Goal: Information Seeking & Learning: Understand process/instructions

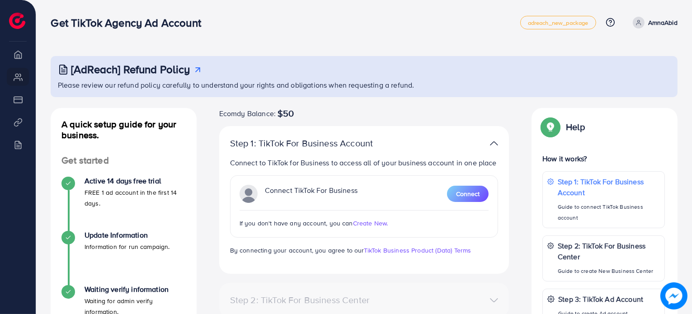
click at [20, 57] on li "Overview" at bounding box center [18, 54] width 36 height 18
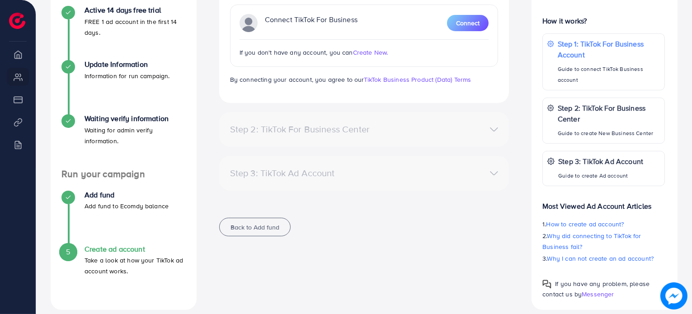
scroll to position [181, 0]
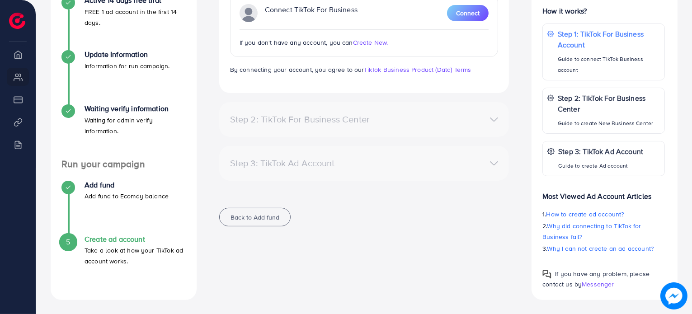
click at [295, 121] on div "Step 2: TikTok For Business Center" at bounding box center [317, 119] width 188 height 11
click at [274, 176] on div "Step 3: TikTok Ad Account Create a TikTok Ad account No accounts found Create N…" at bounding box center [364, 163] width 290 height 35
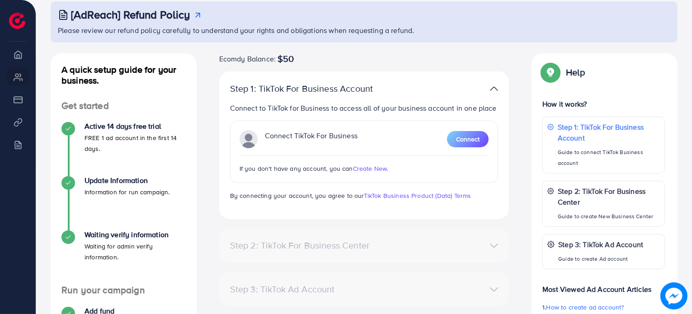
scroll to position [54, 0]
